Goal: Navigation & Orientation: Find specific page/section

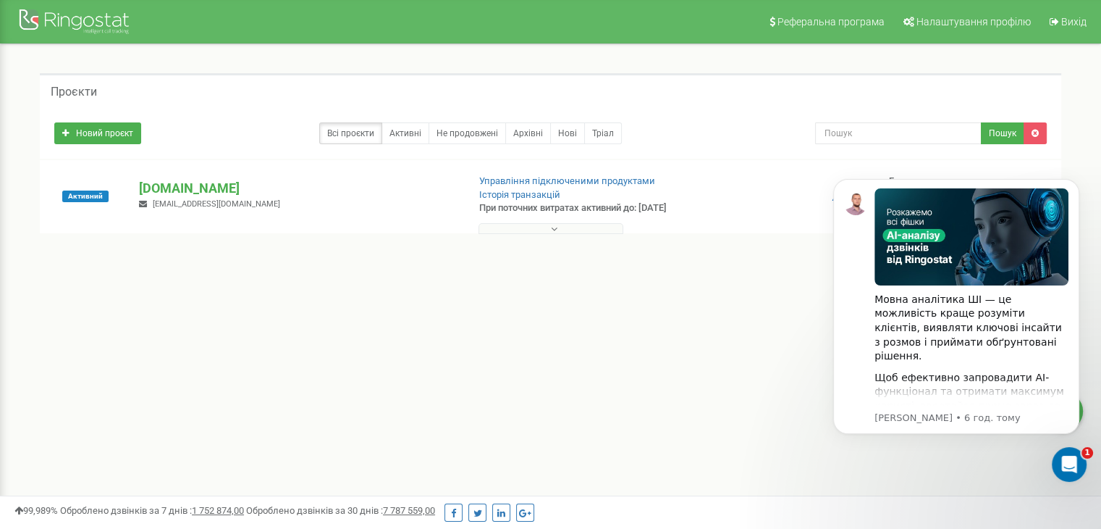
click at [190, 202] on span "[EMAIL_ADDRESS][DOMAIN_NAME]" at bounding box center [216, 203] width 127 height 9
click at [208, 180] on p "[DOMAIN_NAME]" at bounding box center [297, 188] width 316 height 19
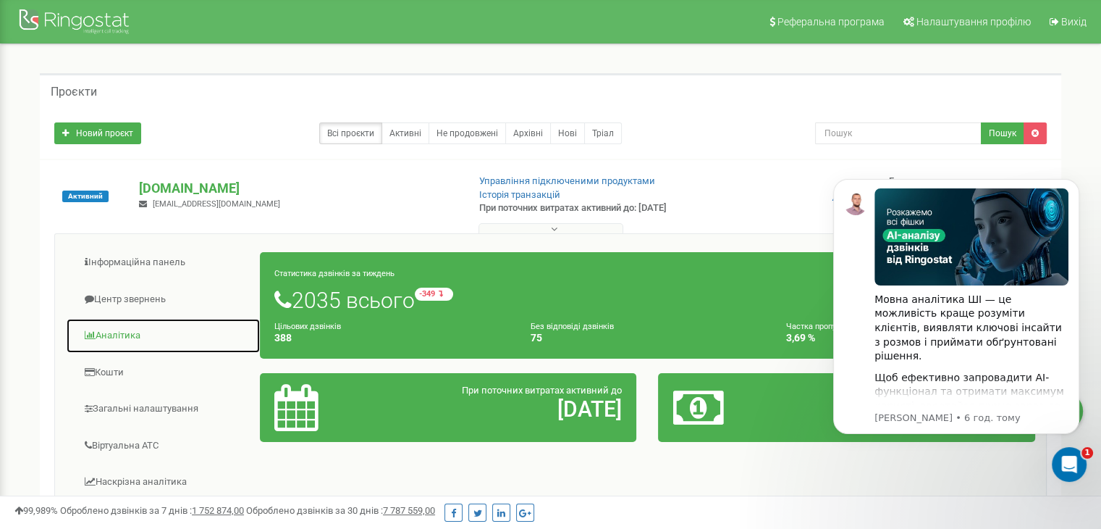
click at [123, 332] on link "Аналiтика" at bounding box center [163, 335] width 195 height 35
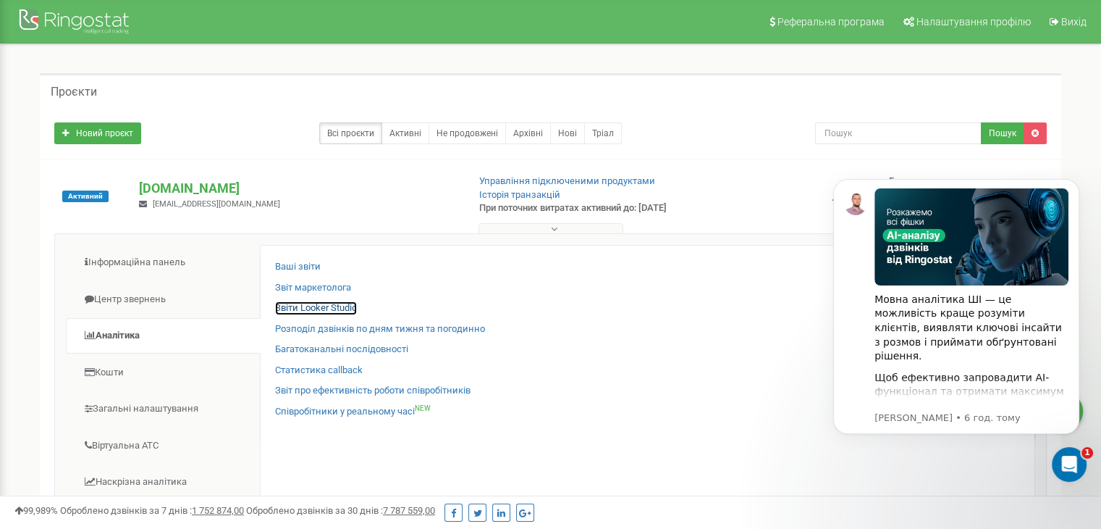
click at [335, 310] on link "Звіти Looker Studio" at bounding box center [316, 308] width 82 height 14
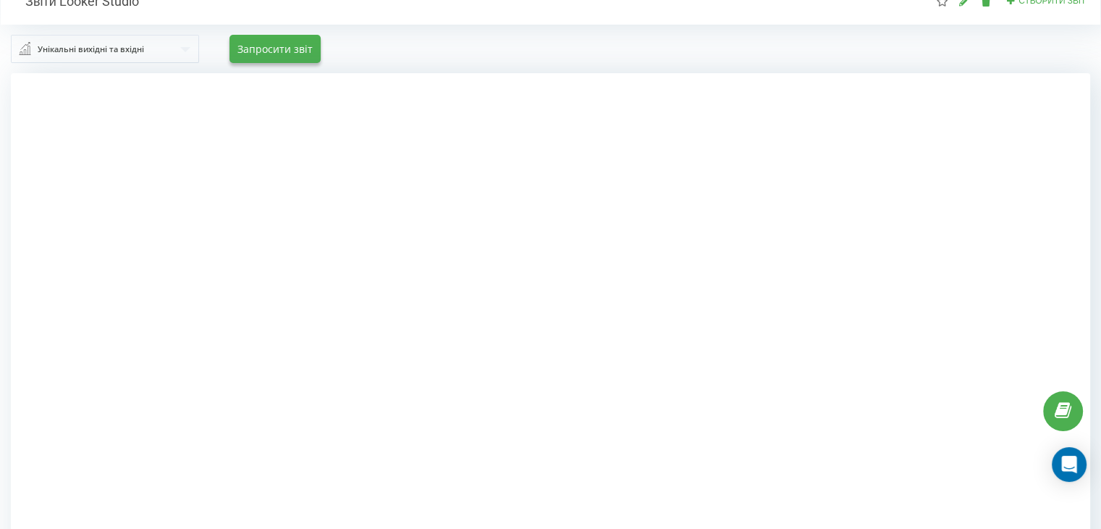
scroll to position [72, 0]
